Goal: Task Accomplishment & Management: Manage account settings

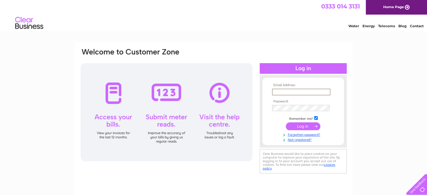
click at [287, 94] on input "text" at bounding box center [301, 92] width 58 height 7
type input "[EMAIL_ADDRESS][DOMAIN_NAME]"
click at [286, 122] on input "submit" at bounding box center [303, 126] width 35 height 8
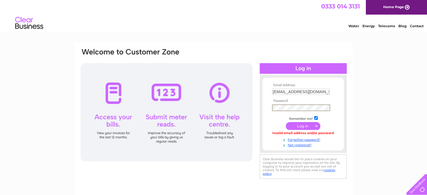
click at [286, 122] on input "submit" at bounding box center [303, 126] width 35 height 8
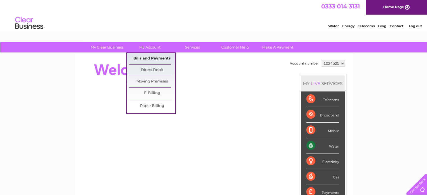
click at [157, 57] on link "Bills and Payments" at bounding box center [152, 58] width 46 height 11
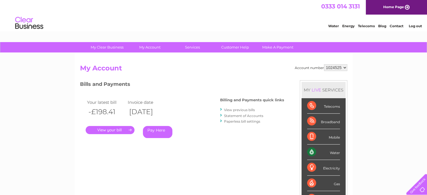
click at [244, 110] on link "View previous bills" at bounding box center [239, 110] width 31 height 4
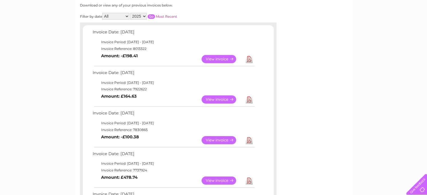
scroll to position [77, 0]
